Goal: Information Seeking & Learning: Learn about a topic

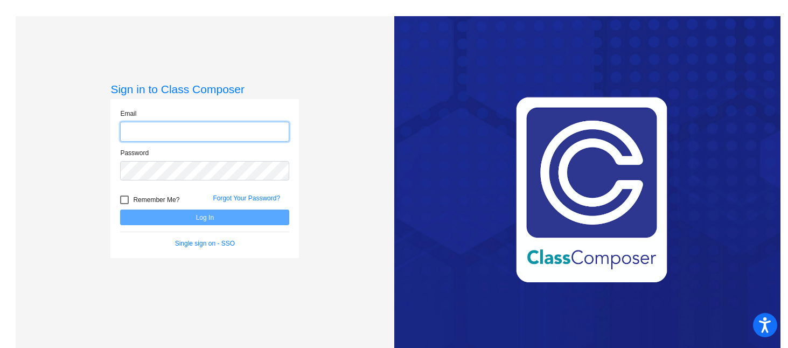
type input "[EMAIL_ADDRESS][DOMAIN_NAME]"
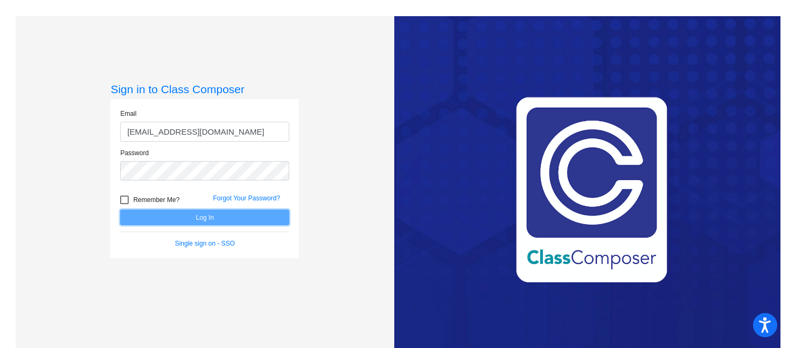
click at [234, 223] on button "Log In" at bounding box center [204, 218] width 169 height 16
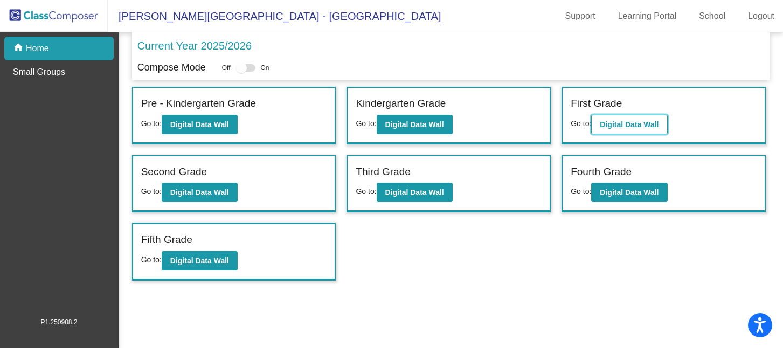
click at [603, 130] on button "Digital Data Wall" at bounding box center [629, 124] width 76 height 19
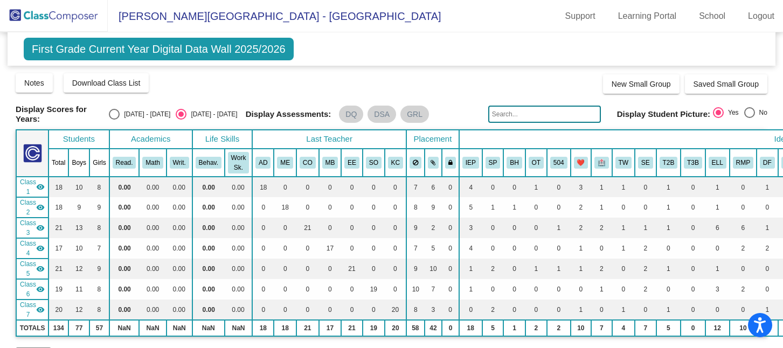
click at [149, 112] on div "[DATE] - [DATE]" at bounding box center [145, 114] width 51 height 10
click at [114, 120] on input "[DATE] - [DATE]" at bounding box center [114, 120] width 1 height 1
radio input "true"
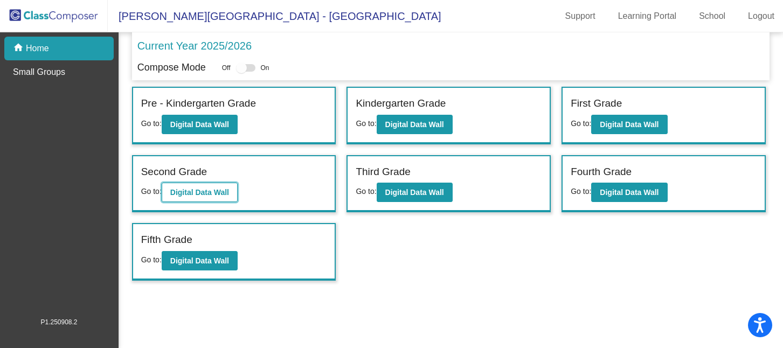
click at [175, 185] on button "Digital Data Wall" at bounding box center [200, 192] width 76 height 19
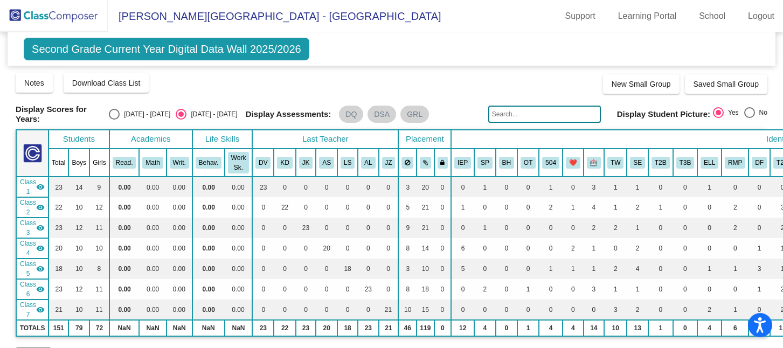
click at [141, 119] on label "[DATE] - [DATE]" at bounding box center [139, 114] width 61 height 11
click at [114, 120] on input "[DATE] - [DATE]" at bounding box center [114, 120] width 1 height 1
radio input "true"
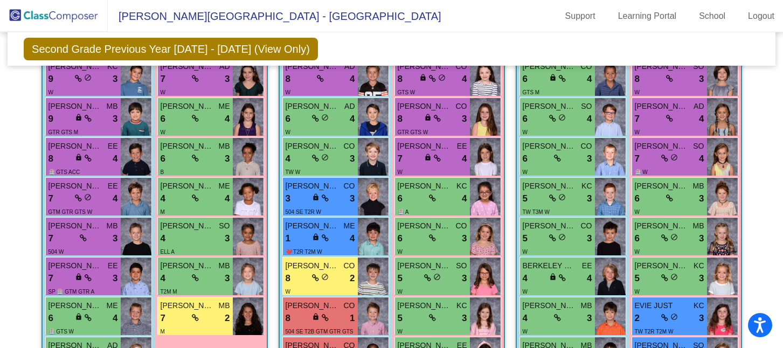
scroll to position [438, 0]
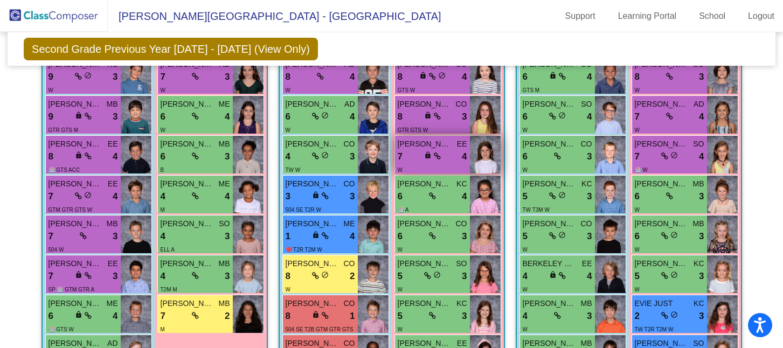
click at [439, 141] on span "[PERSON_NAME]" at bounding box center [425, 143] width 54 height 11
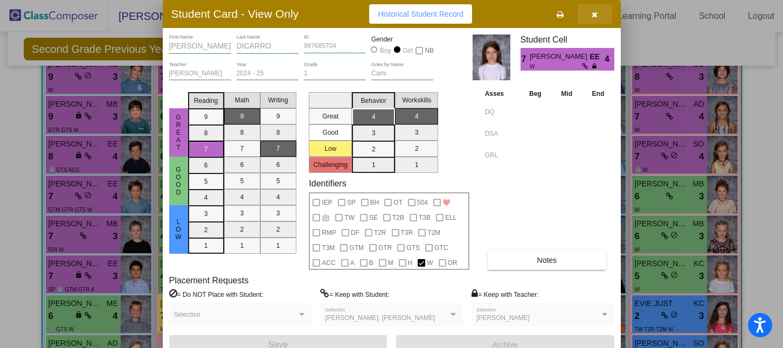
click at [596, 13] on icon "button" at bounding box center [595, 15] width 6 height 8
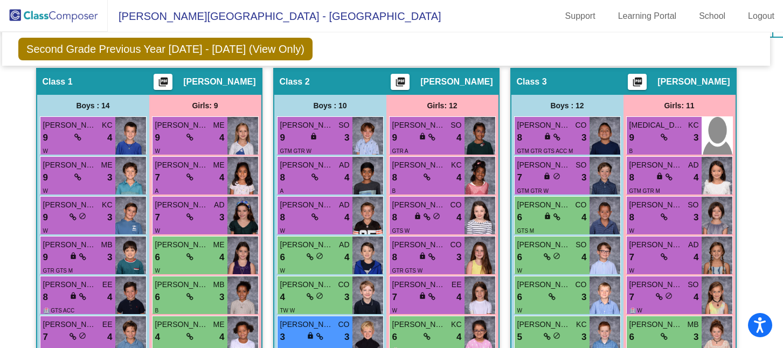
scroll to position [298, 5]
